Goal: Communication & Community: Answer question/provide support

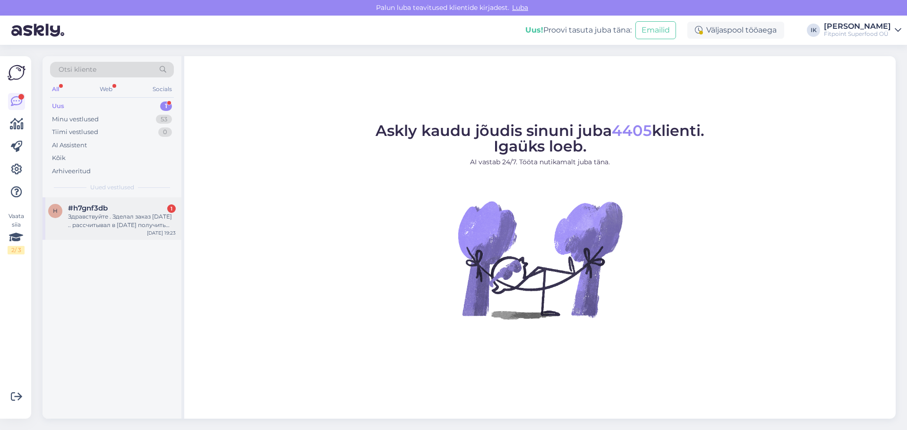
click at [130, 211] on div "#h7gnf3db 1" at bounding box center [122, 208] width 108 height 8
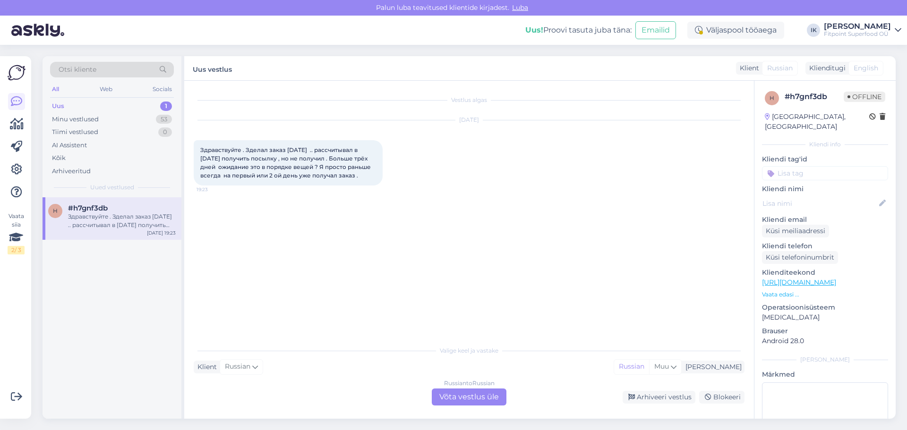
click at [473, 391] on div "Russian to Russian Võta vestlus üle" at bounding box center [469, 397] width 75 height 17
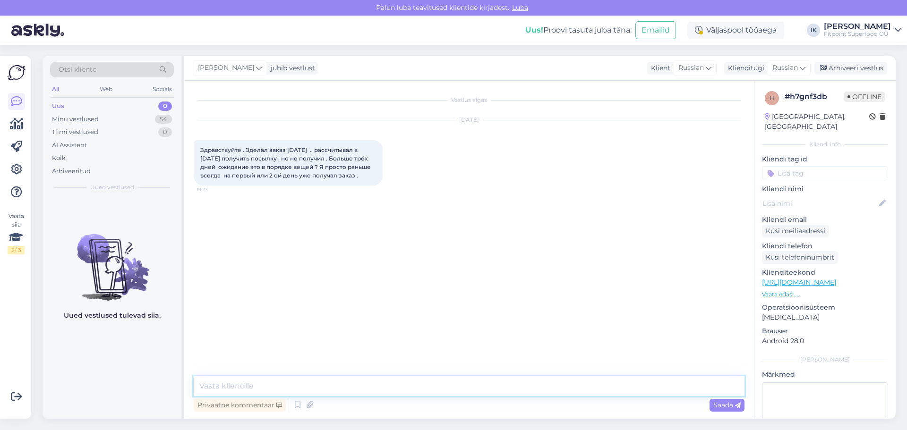
click at [465, 391] on textarea at bounding box center [469, 386] width 551 height 20
type textarea "L"
click at [212, 386] on textarea "ДОбрый день," at bounding box center [469, 386] width 551 height 20
click at [255, 386] on textarea "Добрый день," at bounding box center [469, 386] width 551 height 20
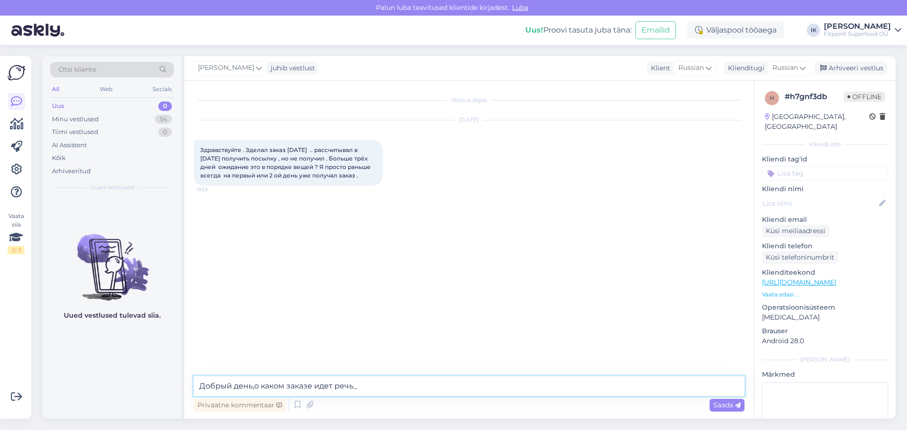
click at [402, 395] on textarea "Добрый день,о каком заказе идет речь_" at bounding box center [469, 386] width 551 height 20
type textarea "Добрый день,о каком заказе идет речь?"
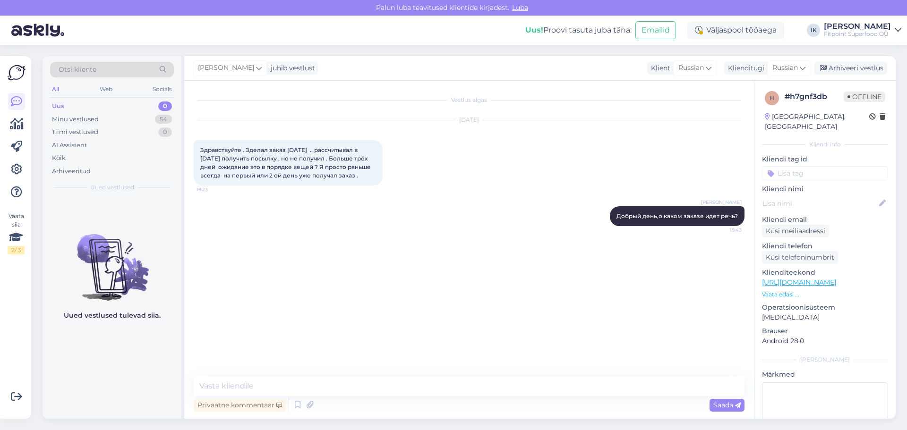
click at [827, 278] on link "[URL][DOMAIN_NAME]" at bounding box center [799, 282] width 74 height 8
